Goal: Task Accomplishment & Management: Use online tool/utility

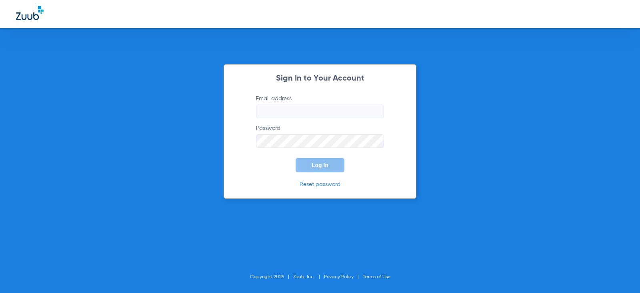
click at [335, 116] on input "Email address" at bounding box center [320, 111] width 128 height 14
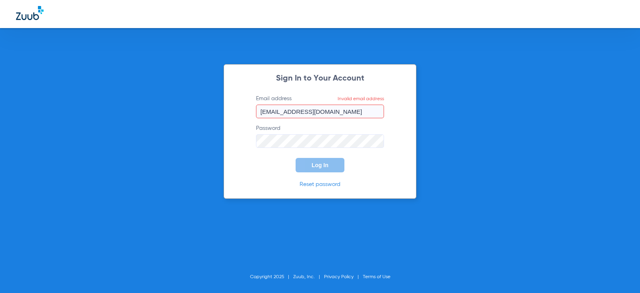
type input "[EMAIL_ADDRESS][DOMAIN_NAME]"
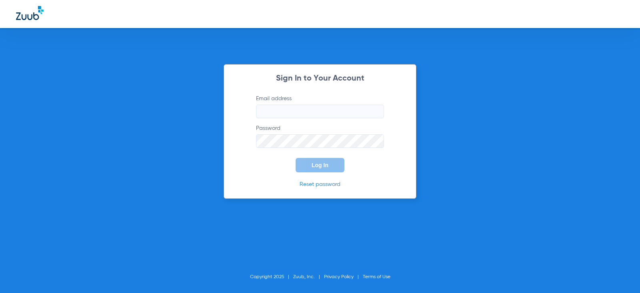
click at [296, 116] on input "Email address" at bounding box center [320, 111] width 128 height 14
type input "m"
type input "M"
type input "m"
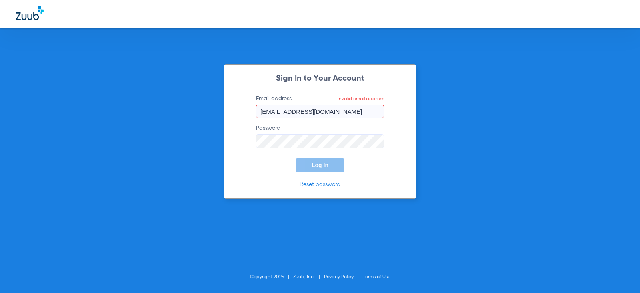
type input "[EMAIL_ADDRESS][DOMAIN_NAME]"
click at [365, 107] on input "[EMAIL_ADDRESS][DOMAIN_NAME]" at bounding box center [320, 111] width 128 height 14
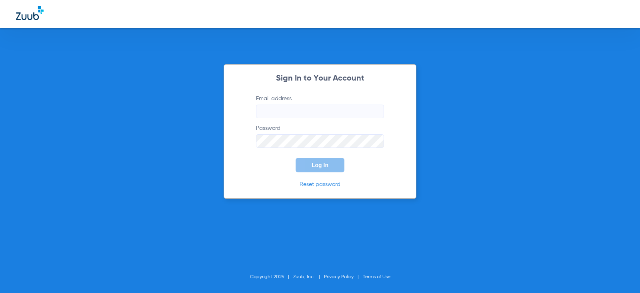
paste input "[EMAIL_ADDRESS][DOMAIN_NAME]"
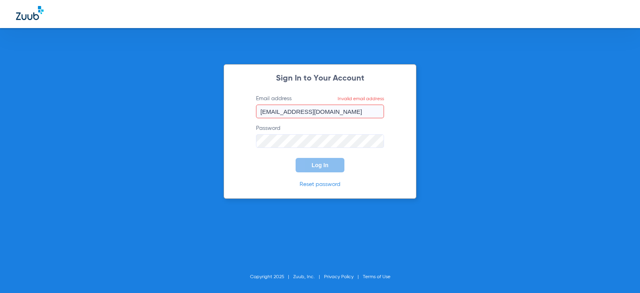
type input "[EMAIL_ADDRESS][DOMAIN_NAME]"
click at [317, 149] on form "Email address Invalid email address [EMAIL_ADDRESS][DOMAIN_NAME] Password Log In" at bounding box center [320, 133] width 152 height 78
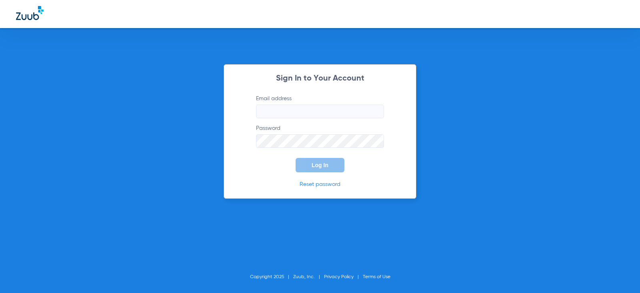
click at [276, 106] on input "Email address" at bounding box center [320, 111] width 128 height 14
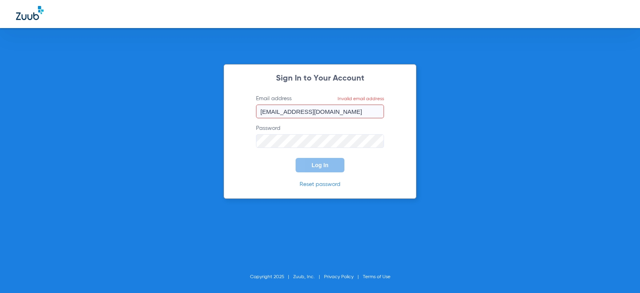
type input "Marthapainter48@mydentalmail.com"
click at [265, 152] on form "Email address Invalid email address Marthapainter48@mydentalmail.com Password L…" at bounding box center [320, 133] width 152 height 78
drag, startPoint x: 353, startPoint y: 111, endPoint x: 242, endPoint y: 104, distance: 111.1
click at [242, 104] on div "Sign In to Your Account Email address Invalid email address Marthapainter48@myd…" at bounding box center [320, 131] width 193 height 134
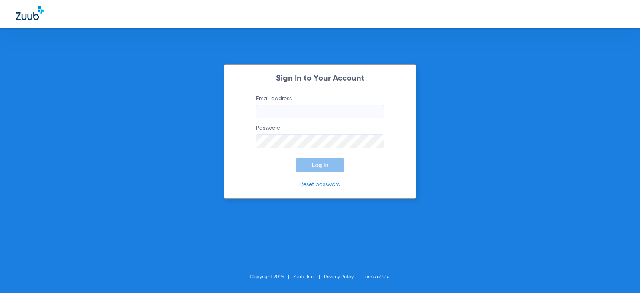
click at [292, 102] on label "Email address" at bounding box center [320, 106] width 128 height 24
click at [292, 104] on input "Email address" at bounding box center [320, 111] width 128 height 14
click at [294, 114] on input "Email address" at bounding box center [320, 111] width 128 height 14
type input "[EMAIL_ADDRESS][DOMAIN_NAME]"
click at [296, 158] on button "Log In" at bounding box center [320, 165] width 49 height 14
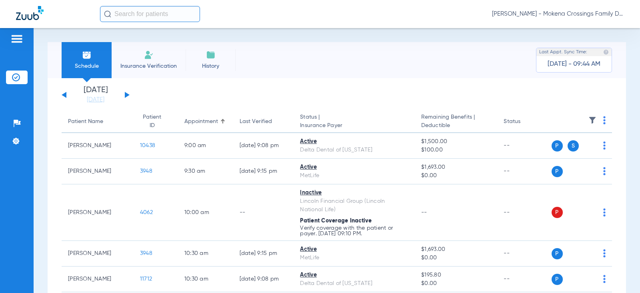
click at [127, 95] on button at bounding box center [127, 95] width 5 height 6
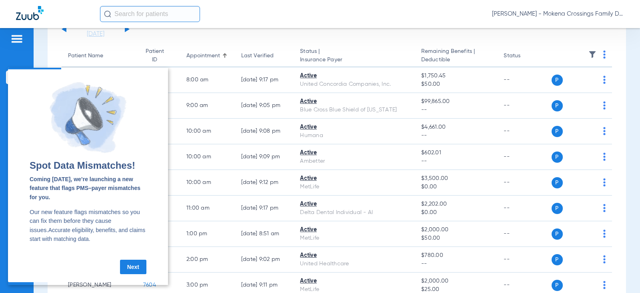
scroll to position [80, 0]
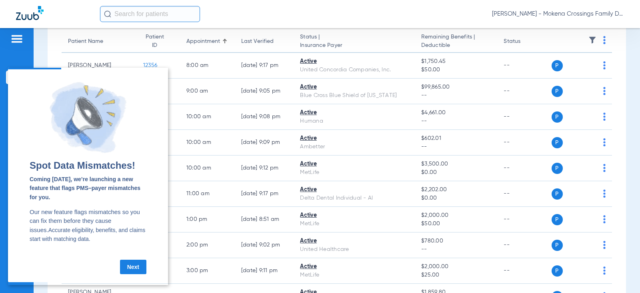
click at [127, 268] on link "Next" at bounding box center [133, 266] width 26 height 14
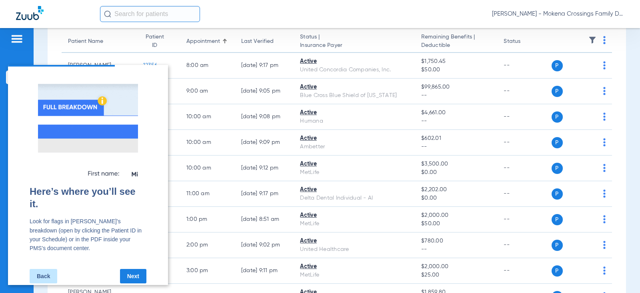
click at [31, 269] on link "Back" at bounding box center [44, 276] width 28 height 14
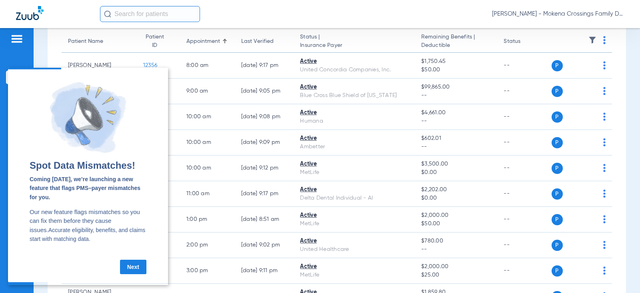
click at [138, 265] on link "Next" at bounding box center [133, 266] width 26 height 14
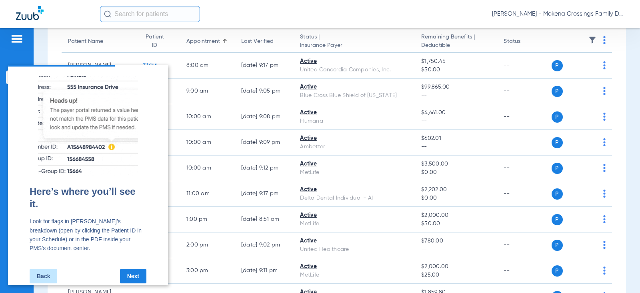
click at [136, 269] on link "Next" at bounding box center [133, 276] width 26 height 14
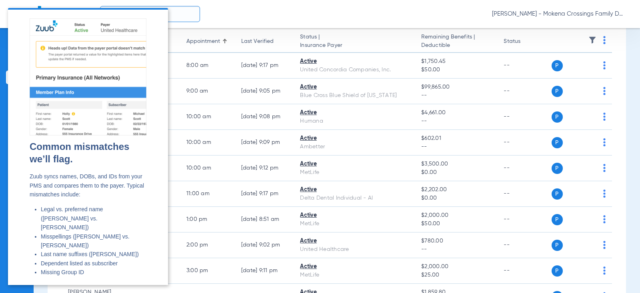
click at [352, 11] on div "[PERSON_NAME] - Mokena Crossings Family Dental" at bounding box center [362, 14] width 524 height 16
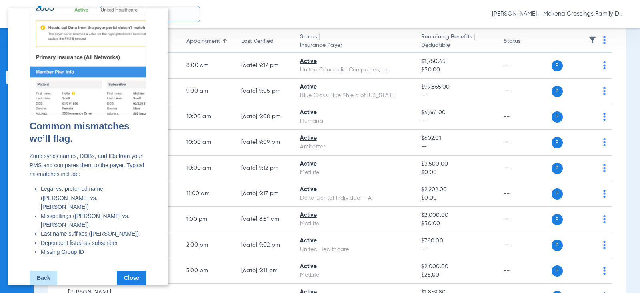
scroll to position [21, 0]
click at [121, 270] on link "Close" at bounding box center [132, 277] width 30 height 14
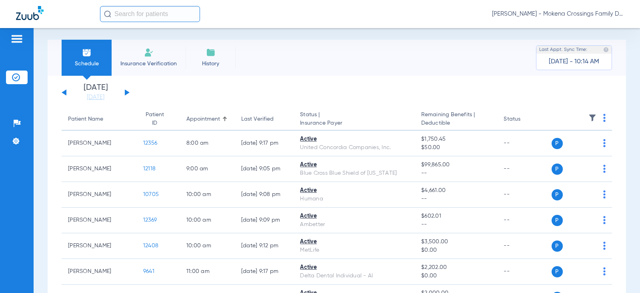
scroll to position [0, 0]
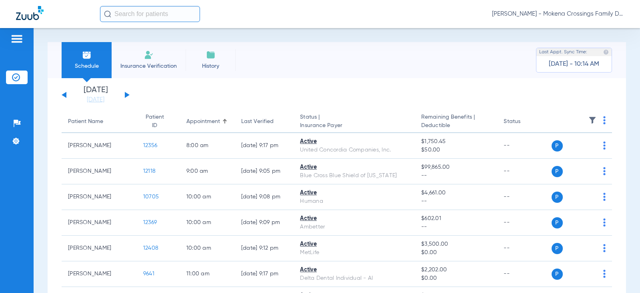
click at [66, 95] on button at bounding box center [64, 95] width 5 height 6
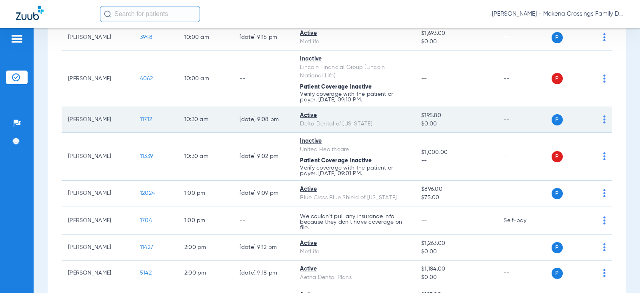
scroll to position [160, 0]
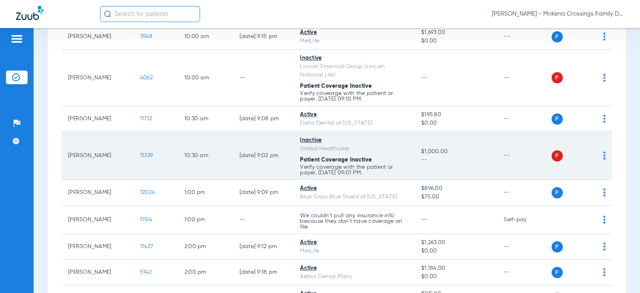
click at [115, 157] on td "[PERSON_NAME]" at bounding box center [98, 156] width 72 height 48
drag, startPoint x: 554, startPoint y: 156, endPoint x: 573, endPoint y: 156, distance: 19.2
click at [564, 156] on div "P S" at bounding box center [574, 155] width 44 height 11
click at [597, 156] on div "P S" at bounding box center [579, 155] width 54 height 11
click at [600, 158] on td "P S" at bounding box center [582, 156] width 61 height 48
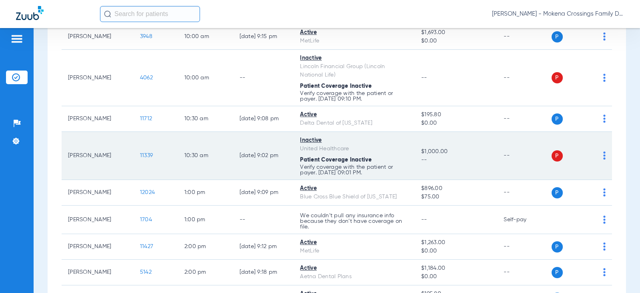
click at [604, 158] on img at bounding box center [605, 155] width 2 height 8
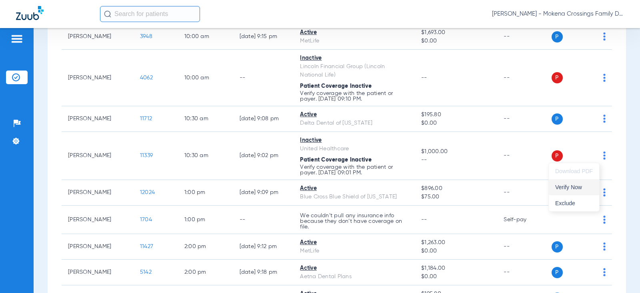
click at [583, 189] on span "Verify Now" at bounding box center [575, 187] width 38 height 6
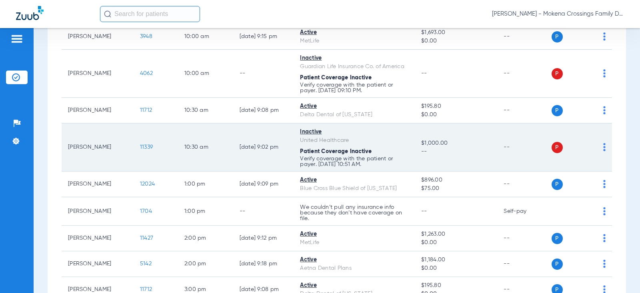
click at [140, 147] on span "11339" at bounding box center [146, 147] width 13 height 6
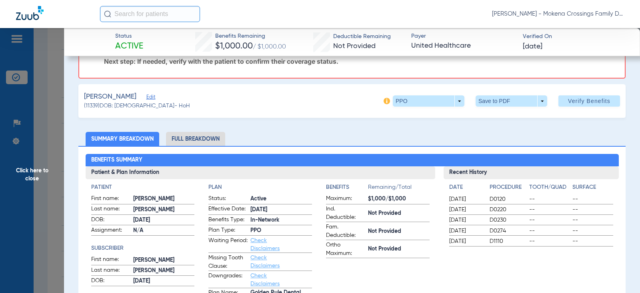
scroll to position [0, 0]
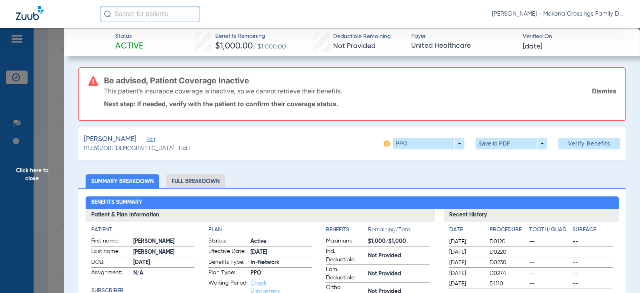
click at [593, 90] on link "Dismiss" at bounding box center [604, 91] width 24 height 8
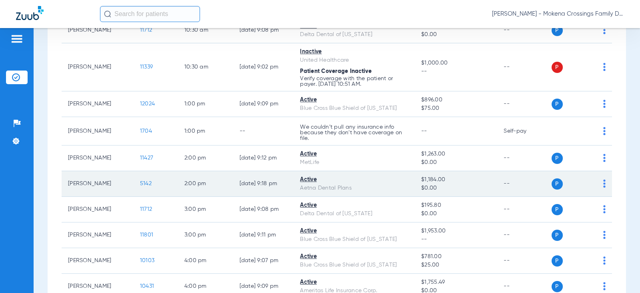
scroll to position [200, 0]
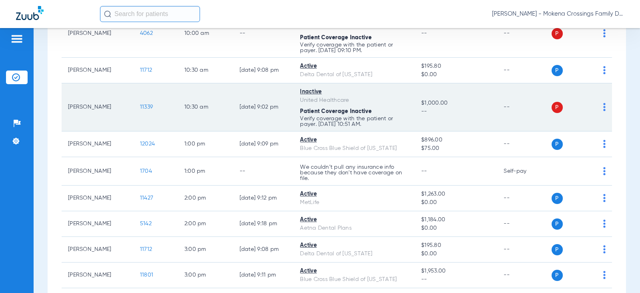
click at [604, 109] on img at bounding box center [605, 107] width 2 height 8
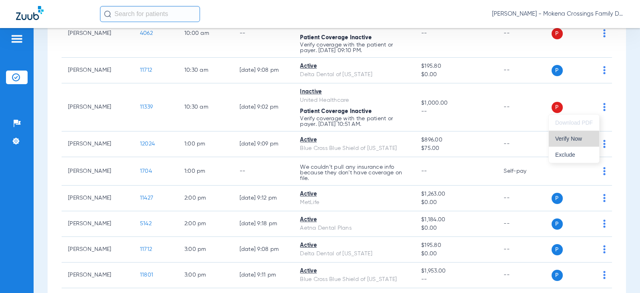
click at [571, 139] on span "Verify Now" at bounding box center [575, 139] width 38 height 6
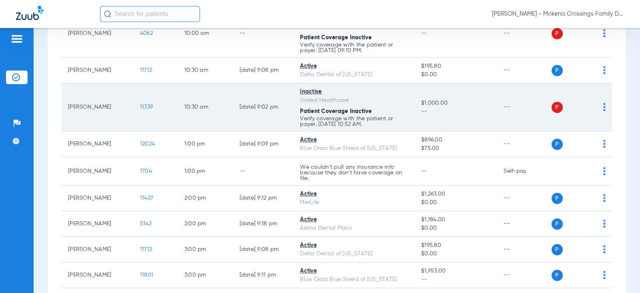
click at [140, 104] on span "11339" at bounding box center [146, 107] width 13 height 6
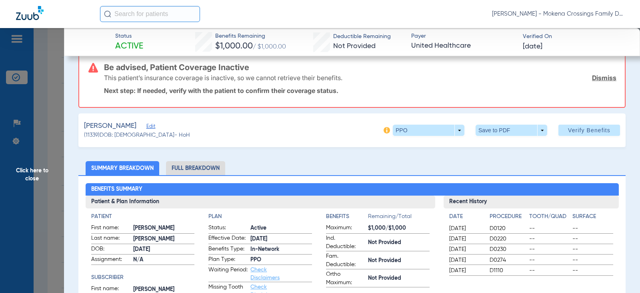
scroll to position [0, 0]
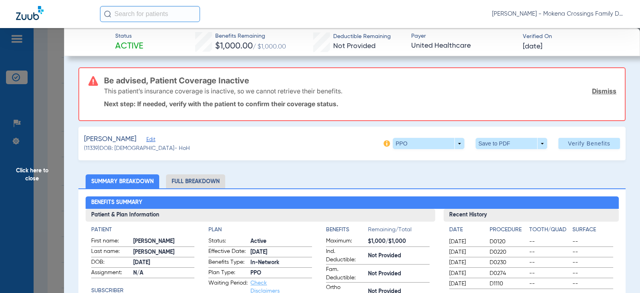
click at [595, 89] on link "Dismiss" at bounding box center [604, 91] width 24 height 8
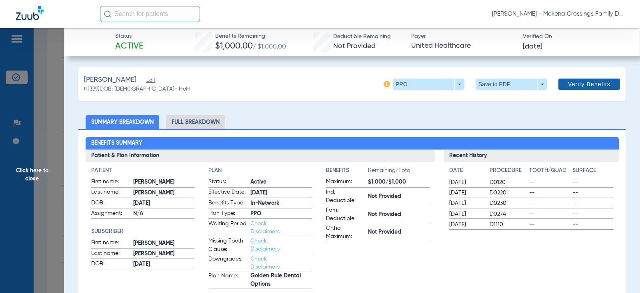
click at [602, 88] on span at bounding box center [590, 83] width 62 height 19
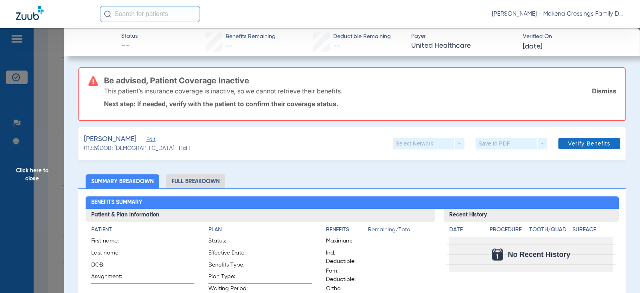
click at [600, 143] on span "Verify Benefits" at bounding box center [589, 143] width 42 height 6
click at [24, 180] on span "Click here to close" at bounding box center [32, 174] width 64 height 293
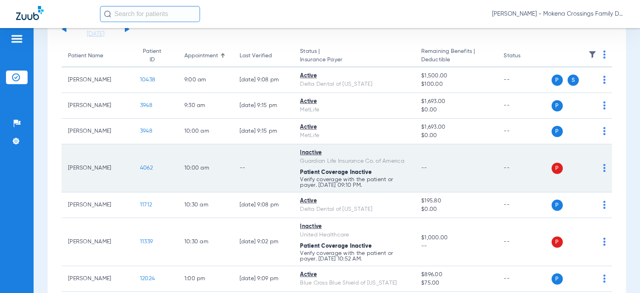
scroll to position [80, 0]
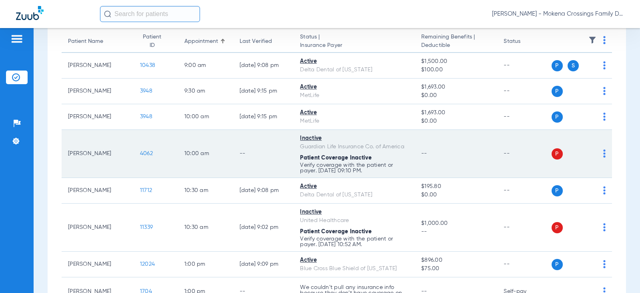
click at [601, 157] on td "P S" at bounding box center [582, 154] width 61 height 48
click at [604, 155] on img at bounding box center [605, 153] width 2 height 8
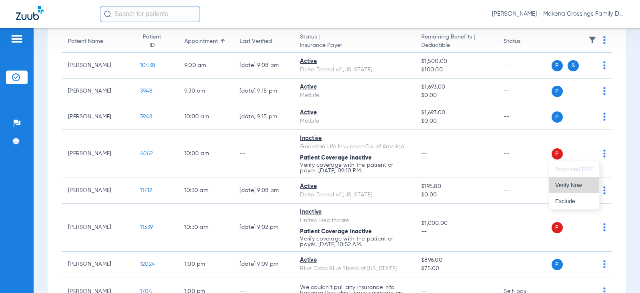
click at [574, 187] on span "Verify Now" at bounding box center [575, 185] width 38 height 6
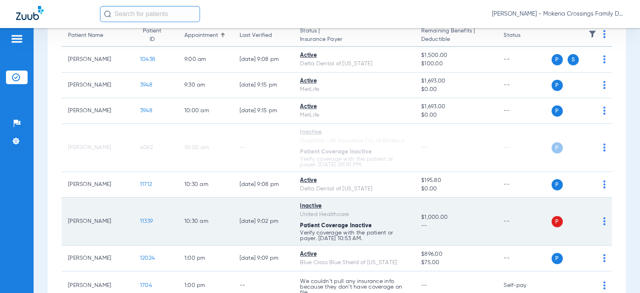
scroll to position [100, 0]
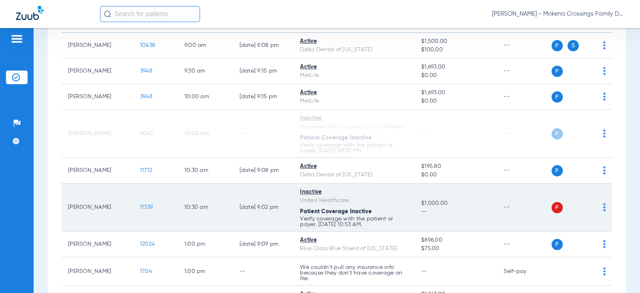
click at [604, 205] on img at bounding box center [605, 207] width 2 height 8
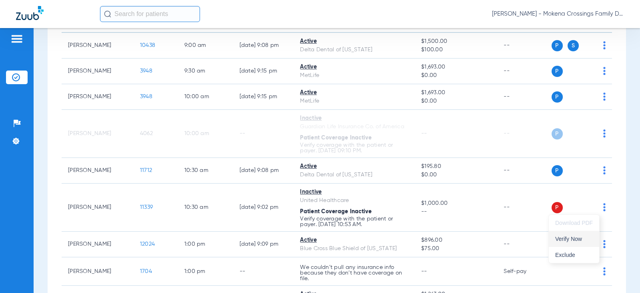
click at [575, 241] on span "Verify Now" at bounding box center [575, 239] width 38 height 6
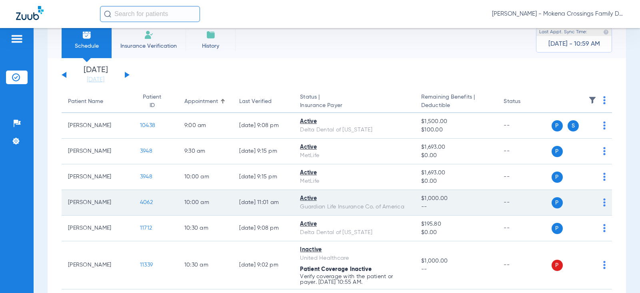
scroll to position [60, 0]
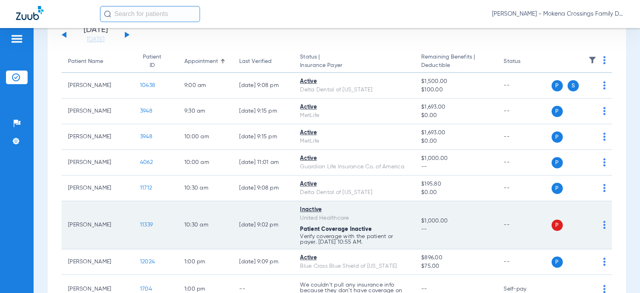
click at [596, 225] on div "P S" at bounding box center [579, 224] width 54 height 11
click at [604, 225] on img at bounding box center [605, 225] width 2 height 8
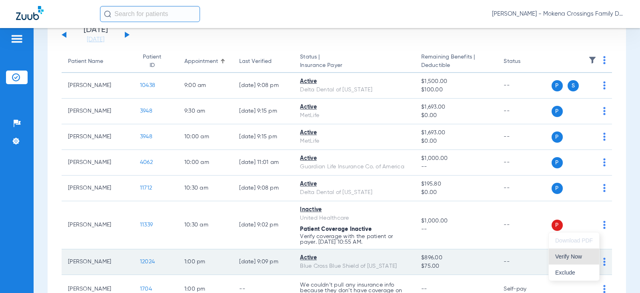
click at [568, 259] on span "Verify Now" at bounding box center [575, 256] width 38 height 6
